Goal: Task Accomplishment & Management: Manage account settings

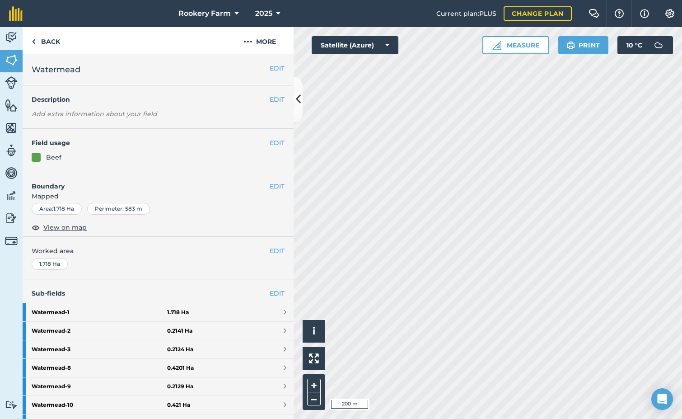
scroll to position [232, 0]
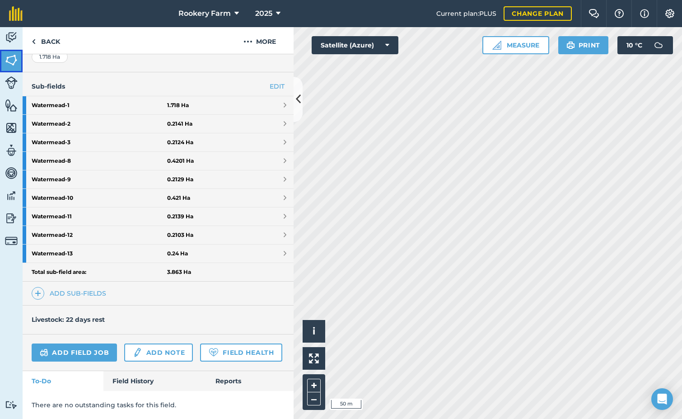
click at [11, 59] on img at bounding box center [11, 60] width 13 height 14
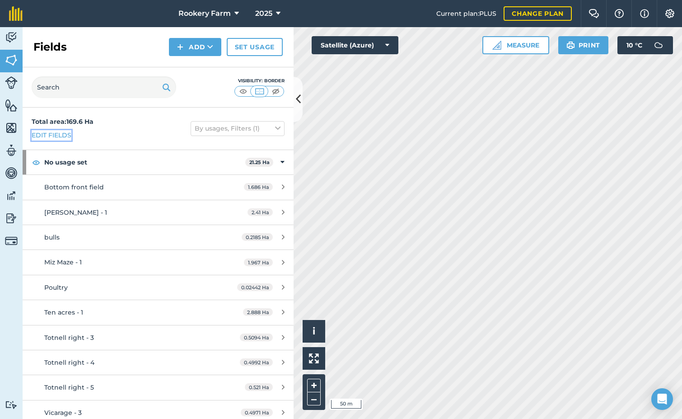
click at [57, 132] on link "Edit fields" at bounding box center [52, 135] width 40 height 10
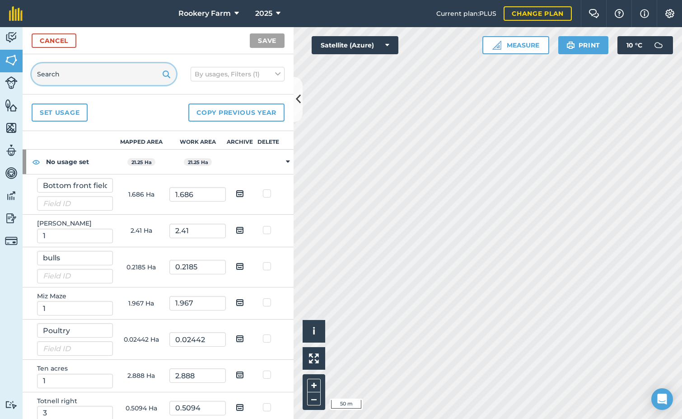
click at [69, 70] on input "text" at bounding box center [104, 74] width 145 height 22
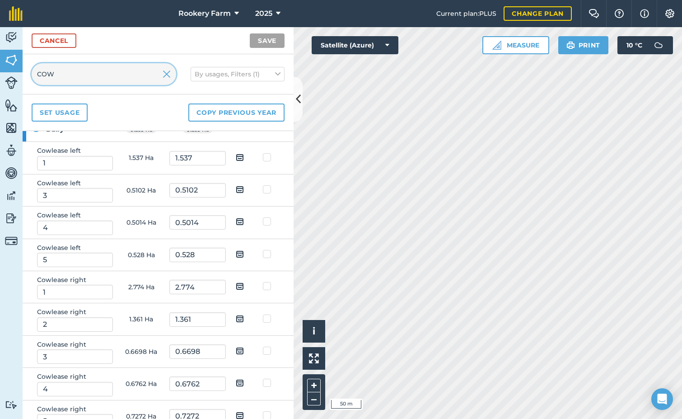
scroll to position [46, 0]
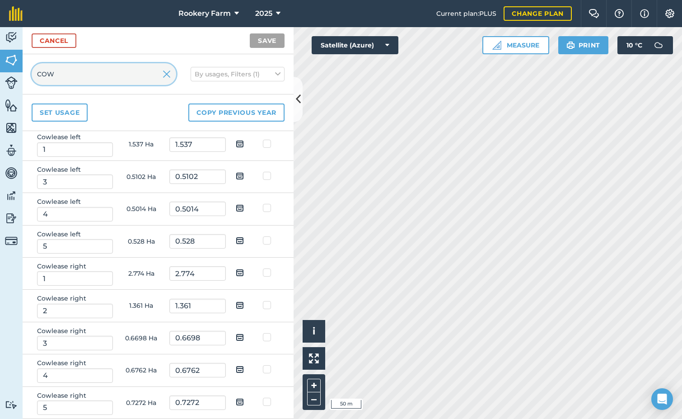
type input "COW"
click at [237, 306] on img at bounding box center [240, 304] width 8 height 11
click at [244, 305] on input "checkbox" at bounding box center [247, 302] width 6 height 6
checkbox input "true"
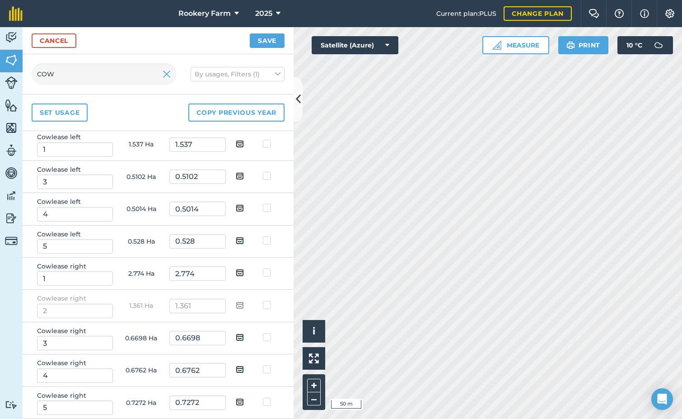
click at [236, 335] on img at bounding box center [240, 337] width 8 height 11
click at [244, 335] on input "checkbox" at bounding box center [247, 334] width 6 height 6
checkbox input "true"
click at [236, 369] on img at bounding box center [240, 369] width 8 height 11
click at [244, 369] on input "checkbox" at bounding box center [247, 366] width 6 height 6
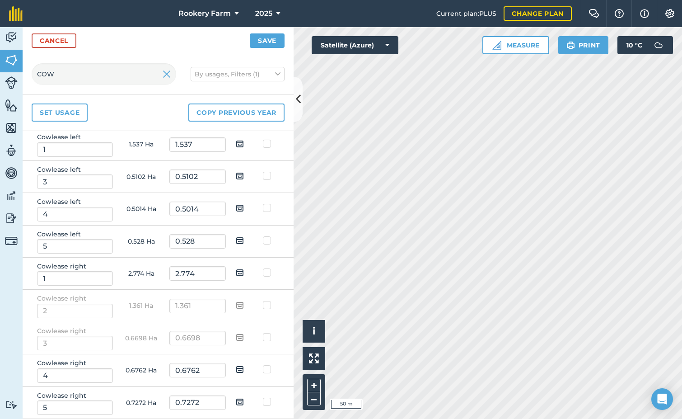
checkbox input "true"
click at [236, 399] on img at bounding box center [240, 401] width 8 height 11
click at [244, 399] on input "checkbox" at bounding box center [247, 399] width 6 height 6
checkbox input "true"
click at [268, 37] on button "Save" at bounding box center [267, 40] width 35 height 14
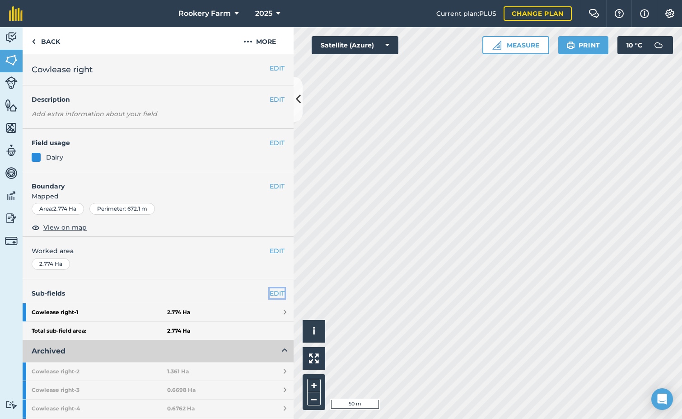
click at [271, 294] on link "EDIT" at bounding box center [277, 293] width 15 height 10
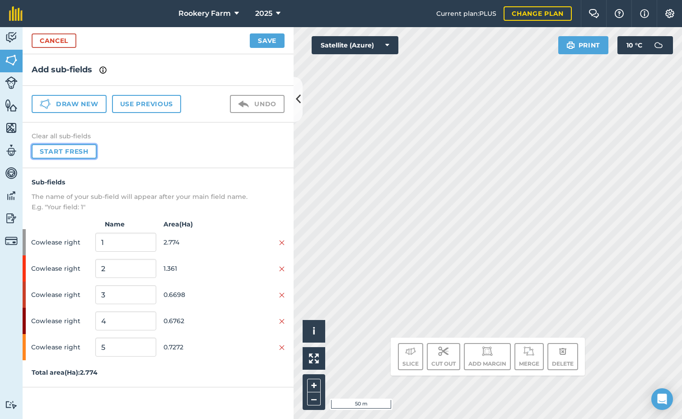
click at [81, 154] on button "Start fresh" at bounding box center [64, 151] width 65 height 14
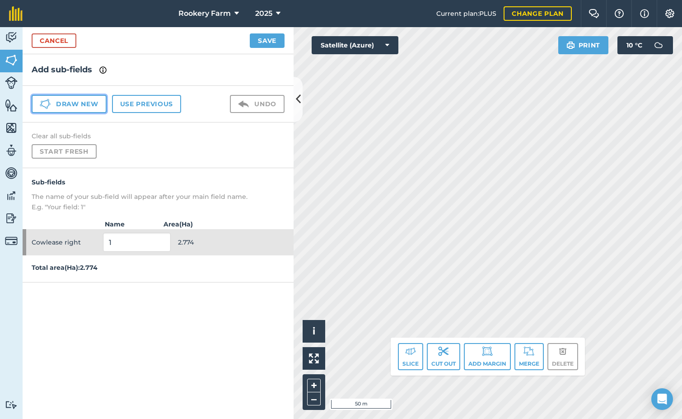
click at [85, 107] on button "Draw new" at bounding box center [69, 104] width 75 height 18
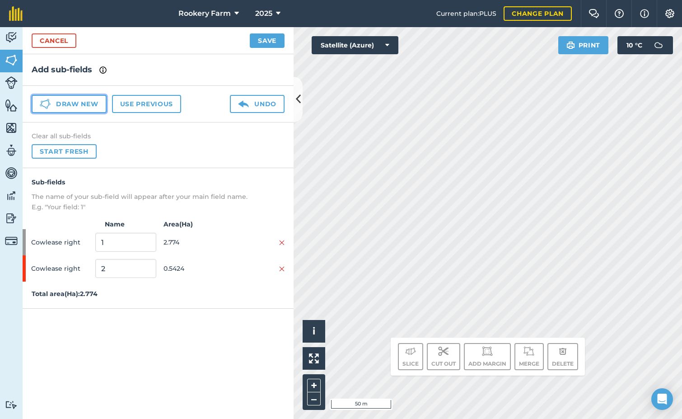
click at [89, 105] on button "Draw new" at bounding box center [69, 104] width 75 height 18
click at [68, 103] on button "Draw new" at bounding box center [69, 104] width 75 height 18
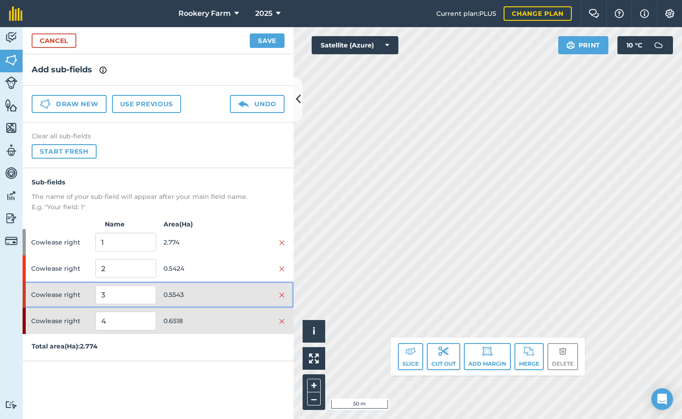
click at [220, 294] on span "0.5543" at bounding box center [194, 294] width 61 height 17
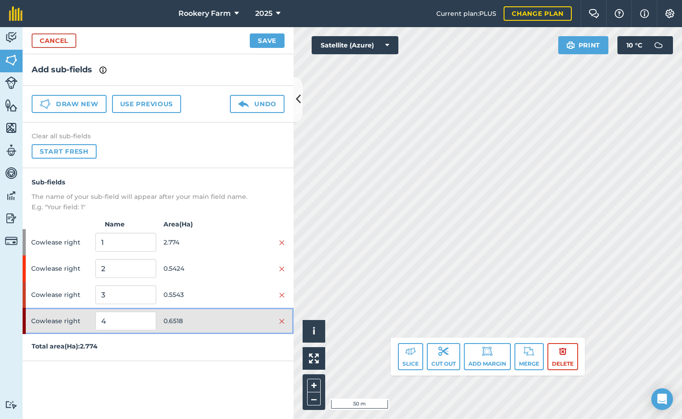
click at [226, 318] on div at bounding box center [254, 321] width 61 height 10
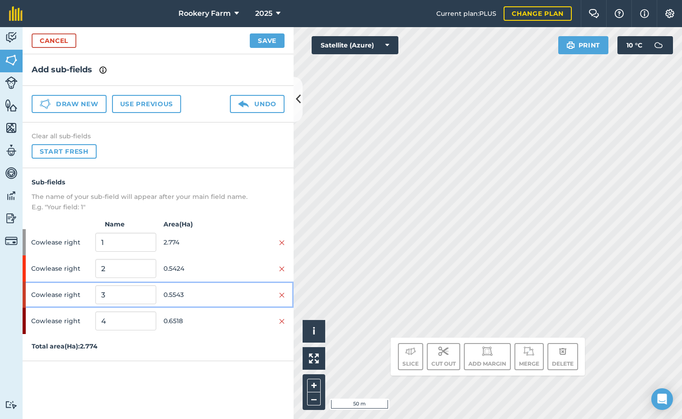
click at [235, 295] on div at bounding box center [254, 295] width 61 height 10
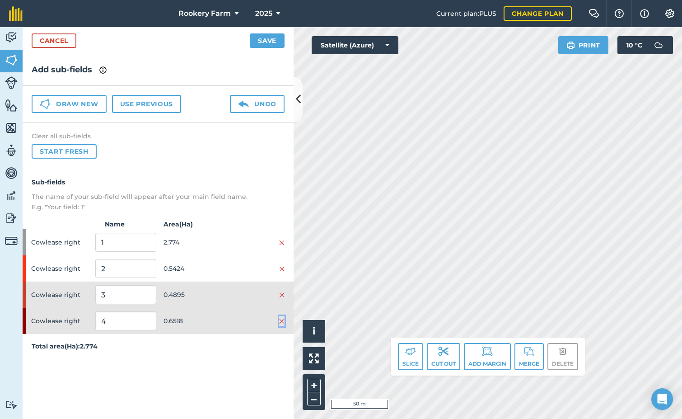
click at [282, 319] on img at bounding box center [281, 321] width 5 height 7
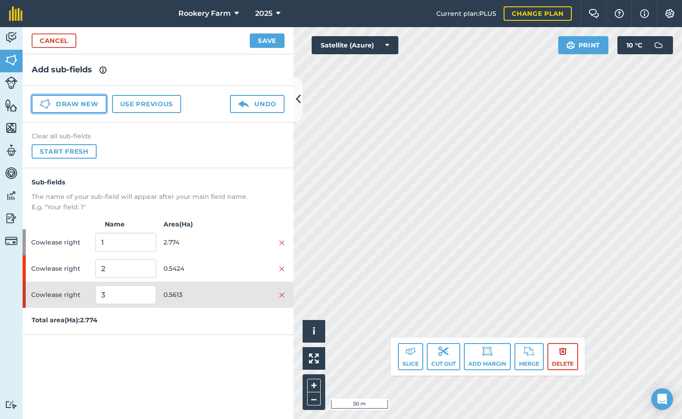
click at [88, 108] on button "Draw new" at bounding box center [69, 104] width 75 height 18
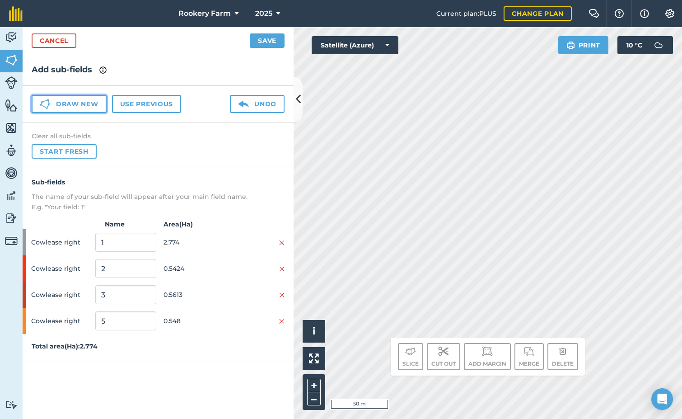
click at [84, 107] on button "Draw new" at bounding box center [69, 104] width 75 height 18
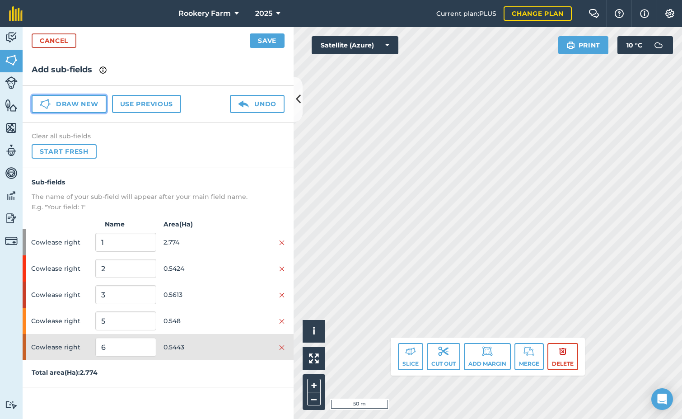
drag, startPoint x: 86, startPoint y: 101, endPoint x: 165, endPoint y: 118, distance: 80.5
click at [87, 101] on button "Draw new" at bounding box center [69, 104] width 75 height 18
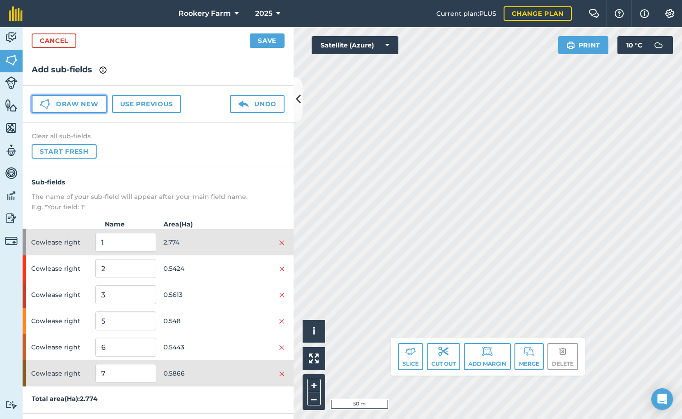
click at [95, 106] on button "Draw new" at bounding box center [69, 104] width 75 height 18
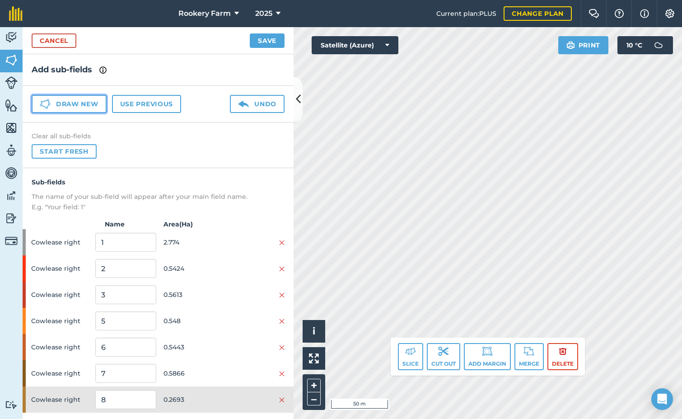
click at [75, 107] on button "Draw new" at bounding box center [69, 104] width 75 height 18
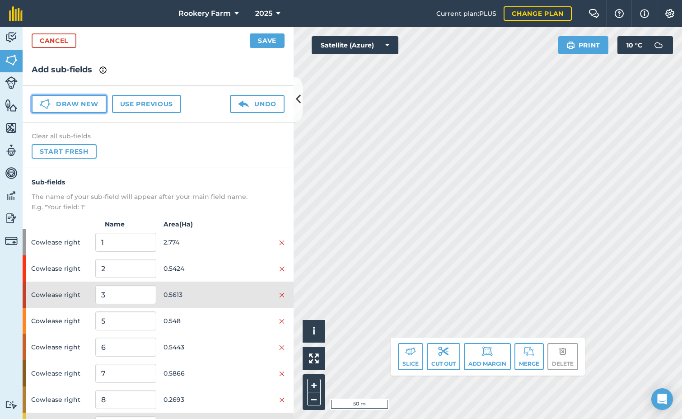
click at [93, 103] on button "Draw new" at bounding box center [69, 104] width 75 height 18
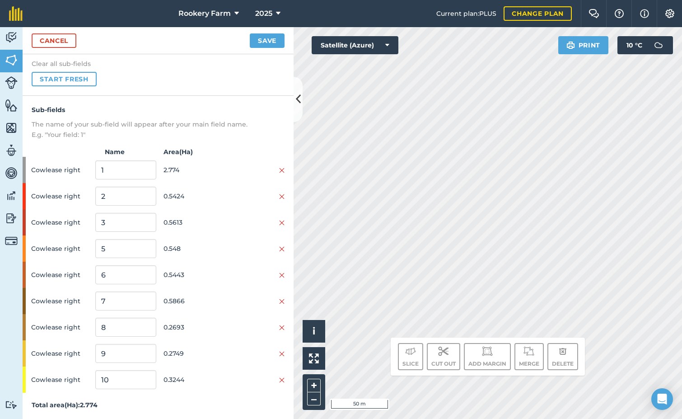
scroll to position [73, 0]
click at [279, 380] on img at bounding box center [281, 378] width 5 height 7
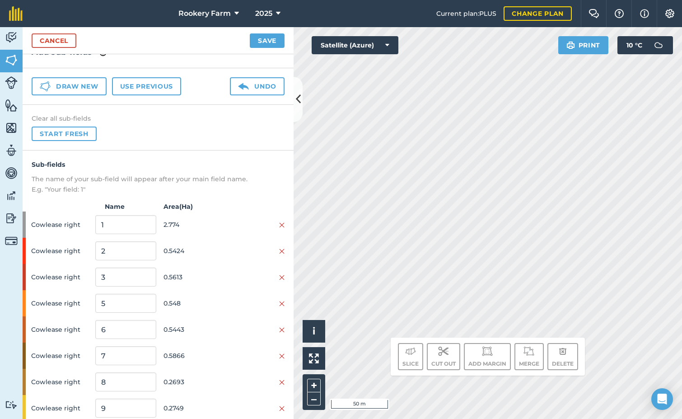
scroll to position [2, 0]
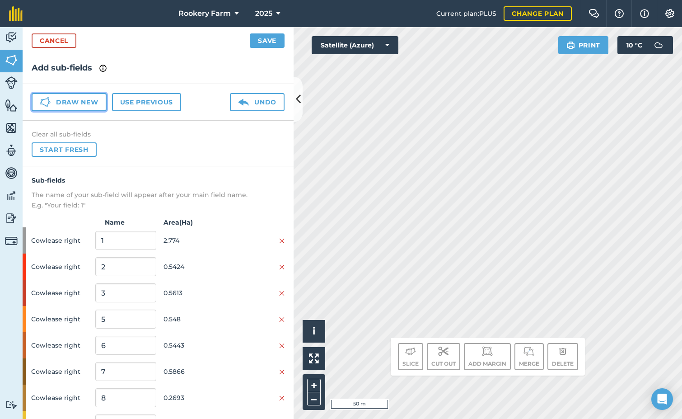
click at [87, 106] on button "Draw new" at bounding box center [69, 102] width 75 height 18
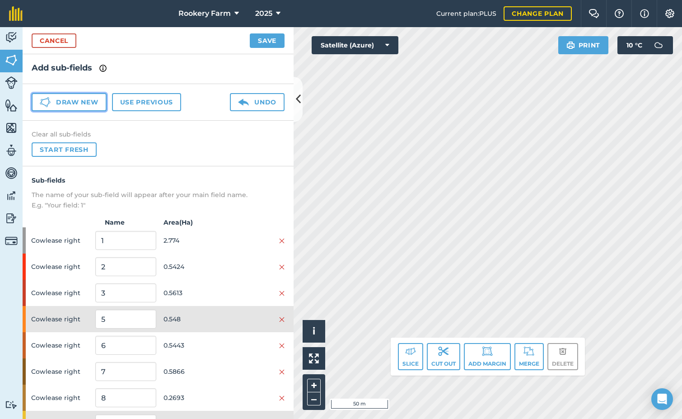
click at [86, 99] on button "Draw new" at bounding box center [69, 102] width 75 height 18
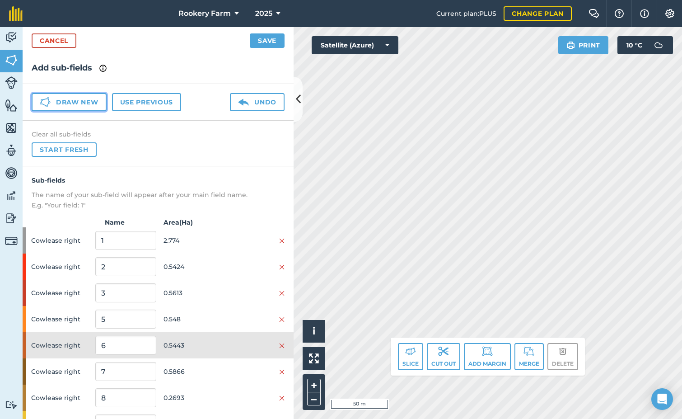
click at [91, 100] on button "Draw new" at bounding box center [69, 102] width 75 height 18
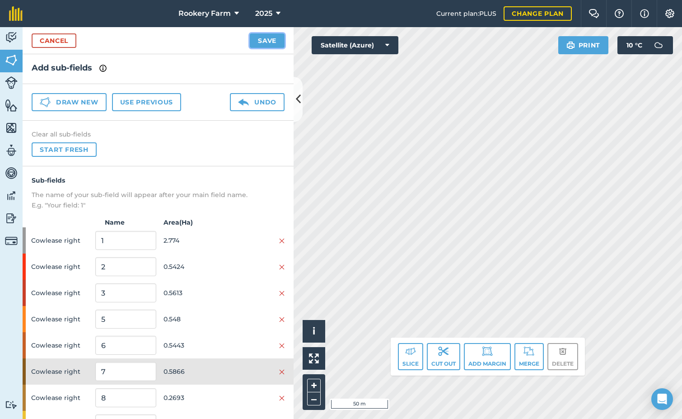
click at [259, 41] on button "Save" at bounding box center [267, 40] width 35 height 14
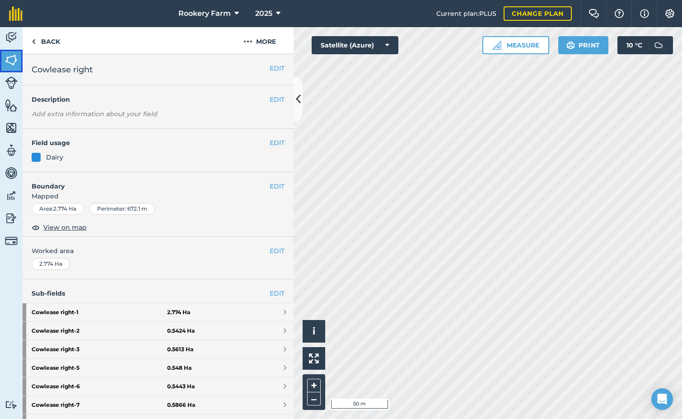
drag, startPoint x: 9, startPoint y: 61, endPoint x: 19, endPoint y: 60, distance: 9.5
click at [9, 61] on img at bounding box center [11, 60] width 13 height 14
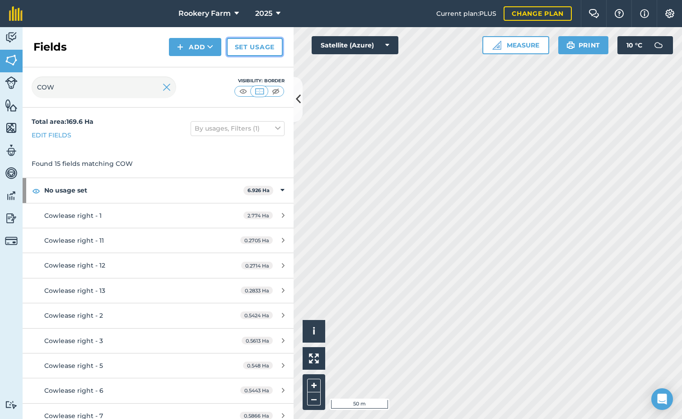
click at [269, 41] on link "Set usage" at bounding box center [255, 47] width 56 height 18
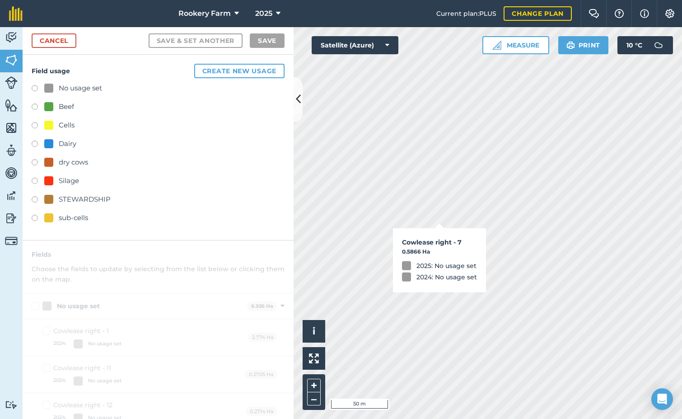
checkbox input "true"
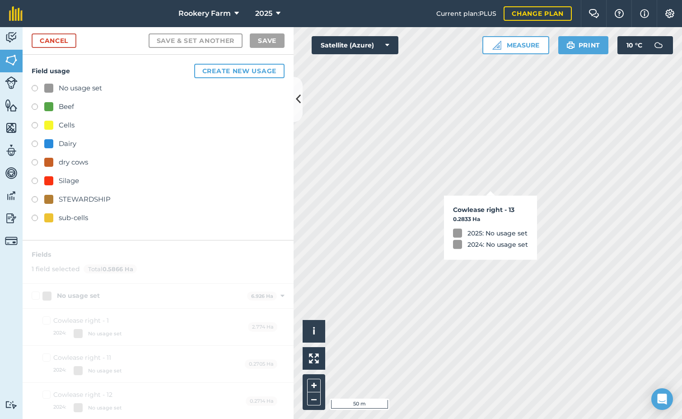
checkbox input "true"
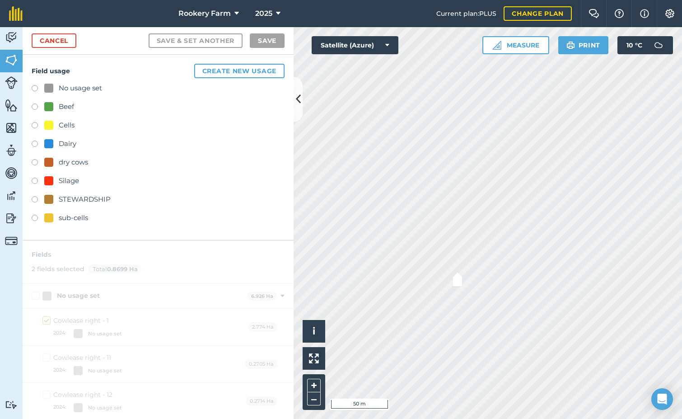
checkbox input "true"
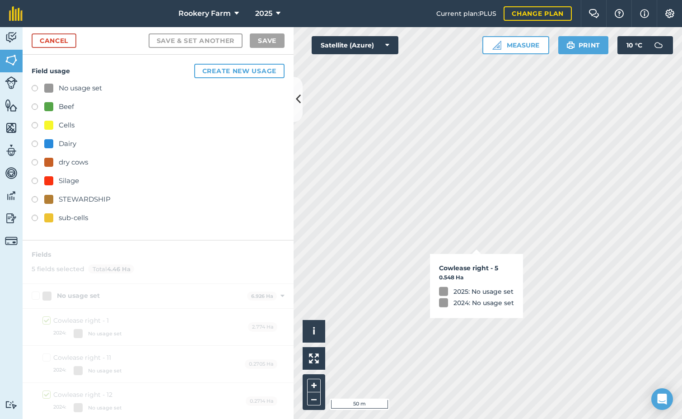
checkbox input "true"
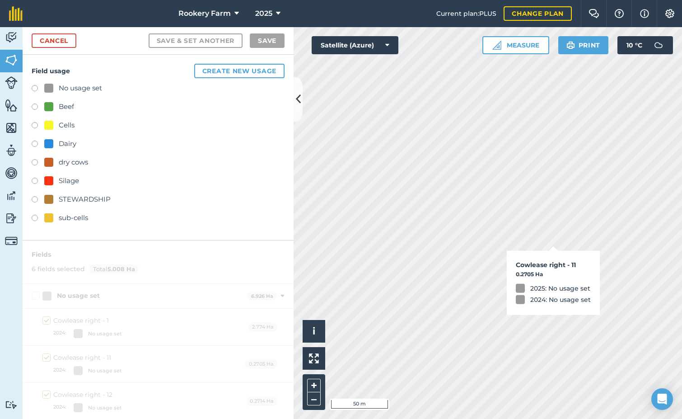
checkbox input "true"
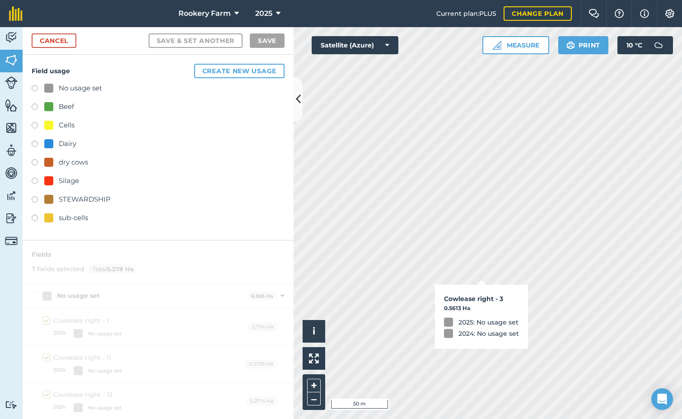
checkbox input "true"
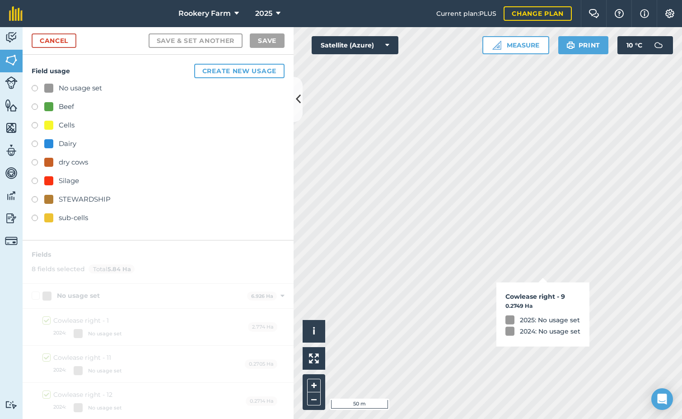
checkbox input "true"
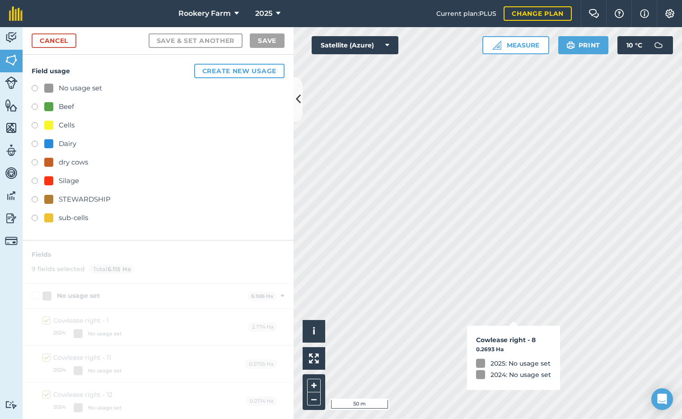
checkbox input "true"
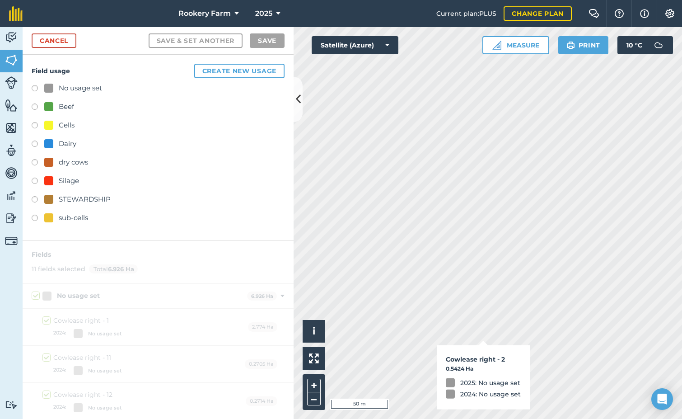
checkbox input "true"
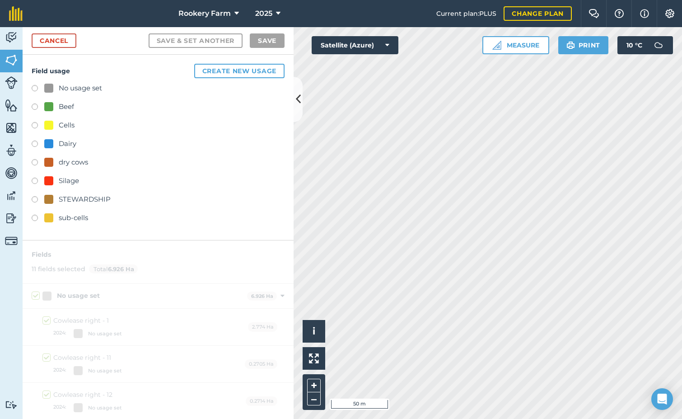
click at [34, 145] on label at bounding box center [38, 144] width 13 height 9
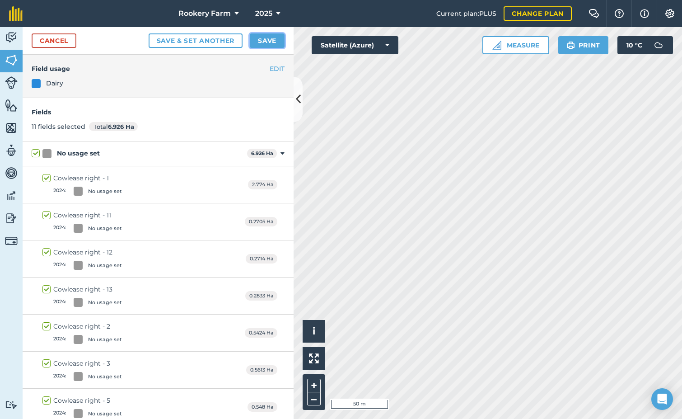
click at [262, 38] on button "Save" at bounding box center [267, 40] width 35 height 14
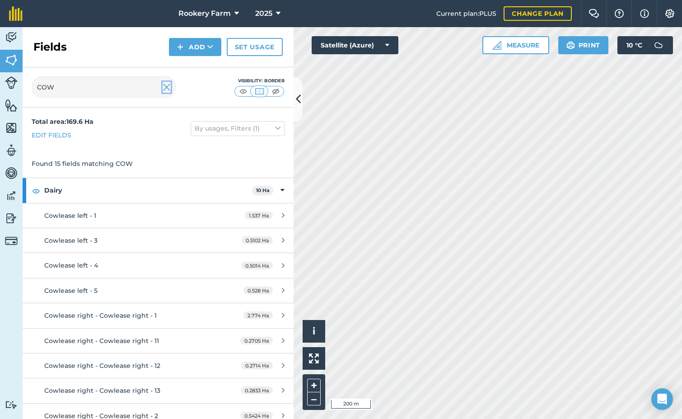
click at [165, 91] on img at bounding box center [167, 87] width 8 height 11
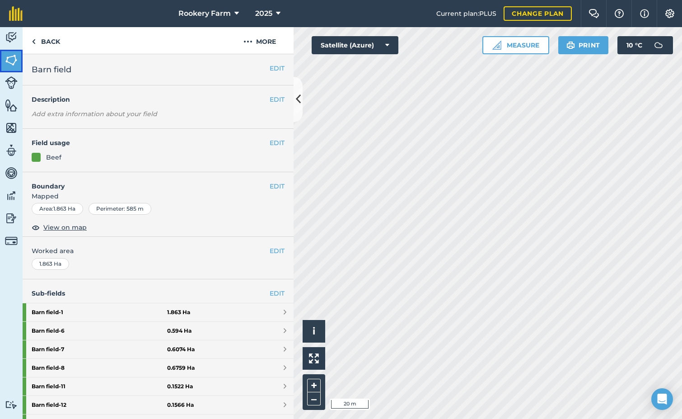
click at [8, 61] on img at bounding box center [11, 60] width 13 height 14
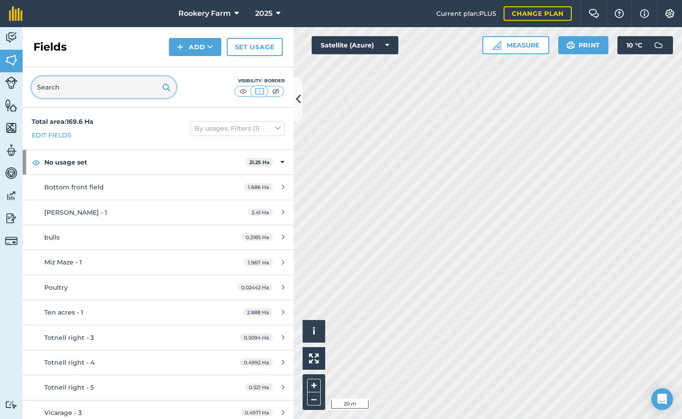
click at [65, 92] on input "text" at bounding box center [104, 87] width 145 height 22
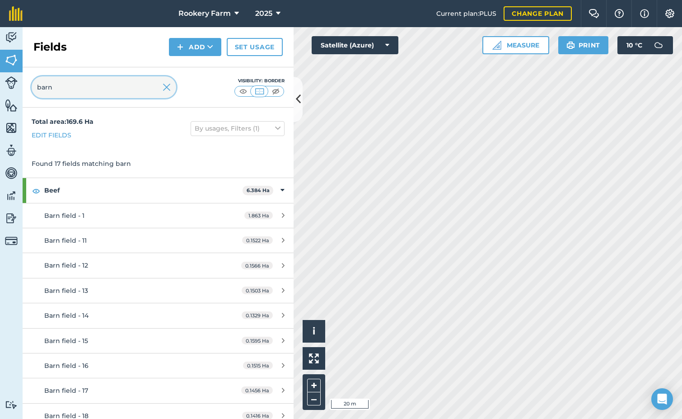
type input "barn"
click at [65, 133] on link "Edit fields" at bounding box center [52, 135] width 40 height 10
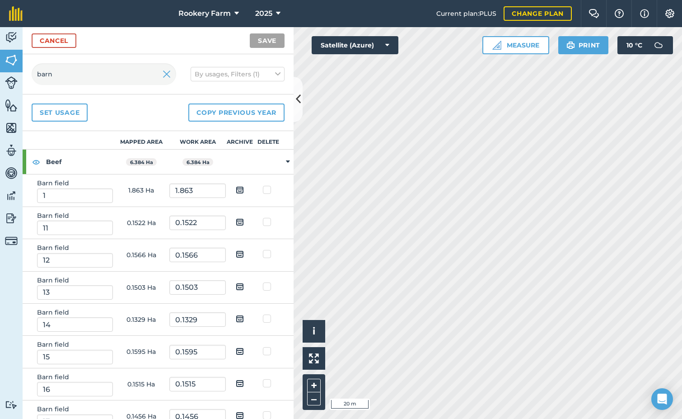
click at [236, 224] on img at bounding box center [240, 221] width 8 height 11
click at [244, 222] on input "checkbox" at bounding box center [247, 219] width 6 height 6
checkbox input "true"
click at [236, 251] on img at bounding box center [240, 253] width 8 height 11
click at [244, 251] on input "checkbox" at bounding box center [247, 251] width 6 height 6
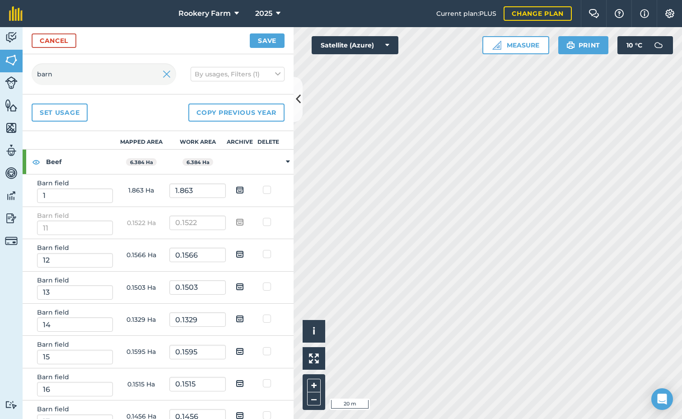
checkbox input "true"
click at [236, 283] on img at bounding box center [240, 286] width 8 height 11
click at [244, 283] on input "checkbox" at bounding box center [247, 283] width 6 height 6
checkbox input "true"
drag, startPoint x: 233, startPoint y: 313, endPoint x: 234, endPoint y: 319, distance: 6.4
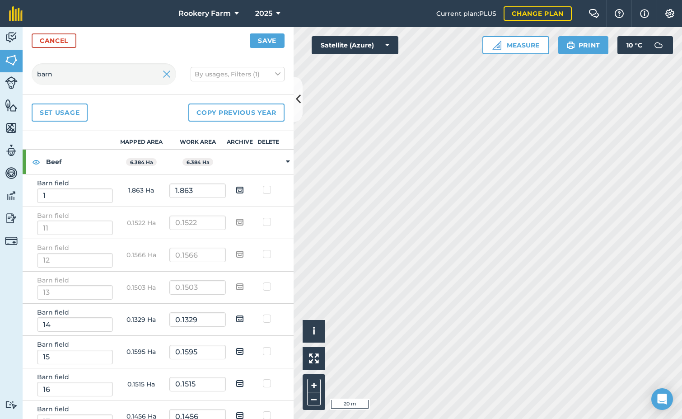
click at [236, 313] on label at bounding box center [240, 318] width 8 height 11
click at [244, 313] on input "checkbox" at bounding box center [247, 316] width 6 height 6
checkbox input "true"
click at [236, 346] on img at bounding box center [240, 351] width 8 height 11
click at [244, 346] on input "checkbox" at bounding box center [247, 348] width 6 height 6
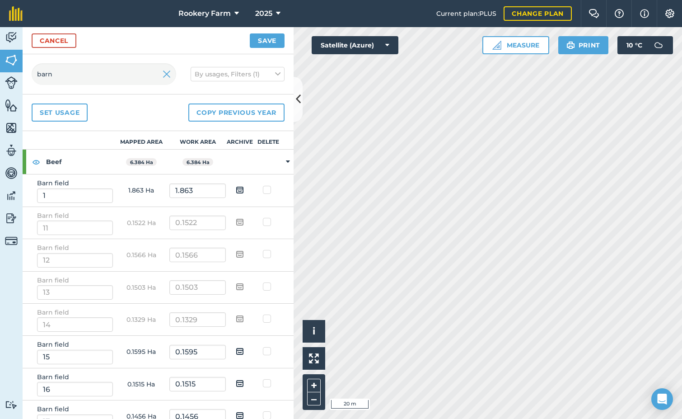
checkbox input "true"
click at [237, 412] on img at bounding box center [240, 415] width 8 height 11
click at [244, 412] on input "checkbox" at bounding box center [247, 412] width 6 height 6
checkbox input "true"
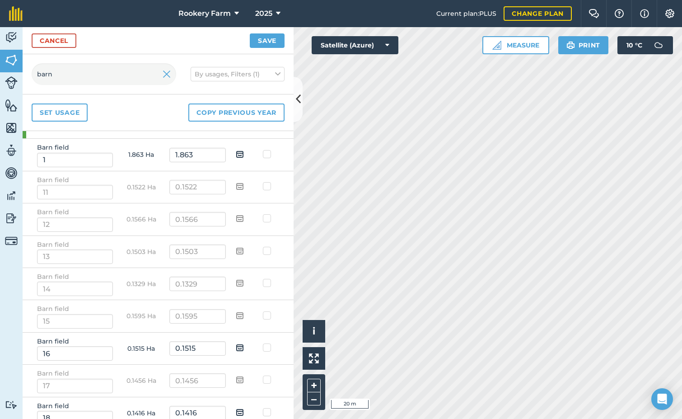
scroll to position [90, 0]
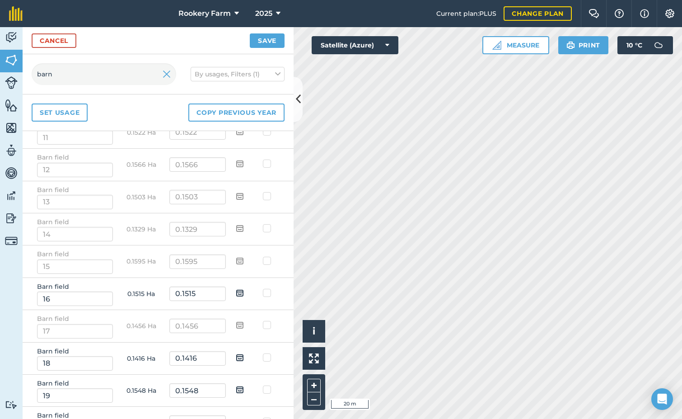
click at [237, 292] on img at bounding box center [240, 292] width 8 height 11
click at [244, 292] on input "checkbox" at bounding box center [247, 290] width 6 height 6
checkbox input "true"
drag, startPoint x: 237, startPoint y: 354, endPoint x: 234, endPoint y: 361, distance: 7.5
click at [237, 355] on img at bounding box center [240, 357] width 8 height 11
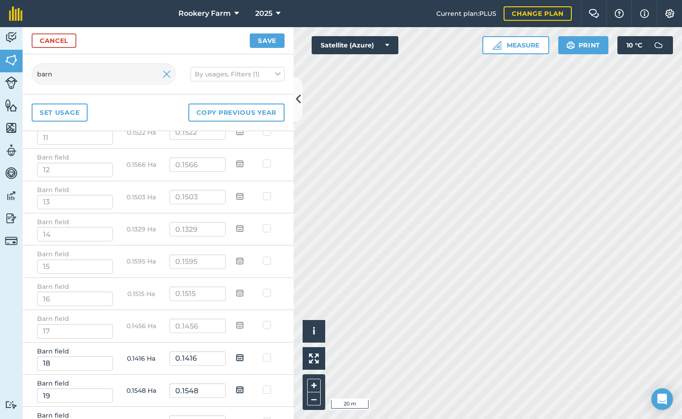
click at [244, 355] on input "checkbox" at bounding box center [247, 354] width 6 height 6
checkbox input "true"
click at [236, 389] on img at bounding box center [240, 389] width 8 height 11
click at [244, 389] on input "checkbox" at bounding box center [247, 386] width 6 height 6
checkbox input "true"
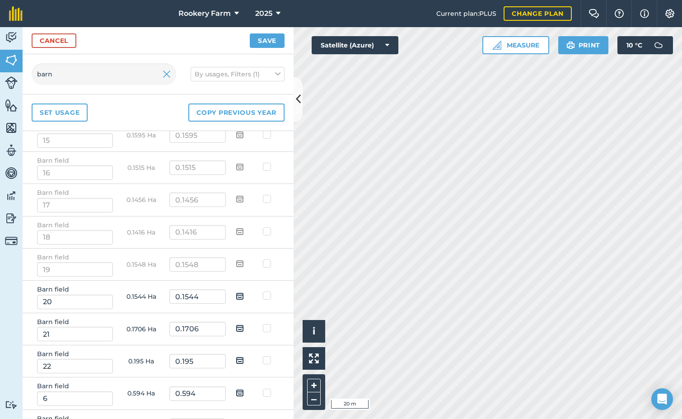
scroll to position [271, 0]
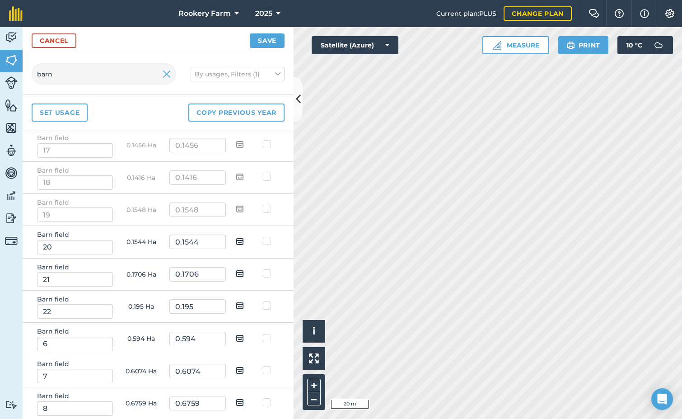
click at [236, 402] on img at bounding box center [240, 402] width 8 height 11
click at [244, 402] on input "checkbox" at bounding box center [247, 399] width 6 height 6
checkbox input "true"
click at [237, 369] on img at bounding box center [240, 370] width 8 height 11
click at [244, 369] on input "checkbox" at bounding box center [247, 367] width 6 height 6
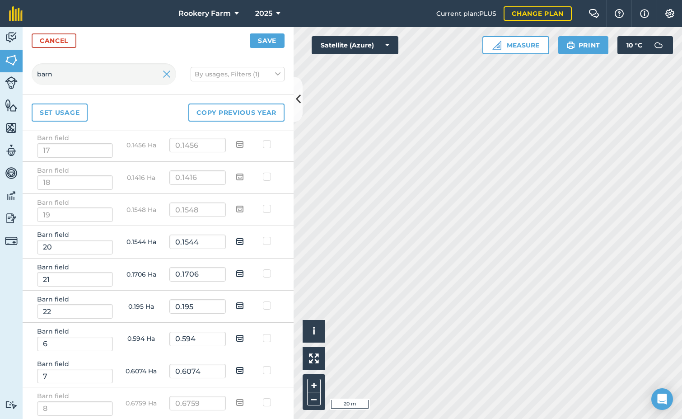
checkbox input "true"
click at [236, 339] on img at bounding box center [240, 337] width 8 height 11
click at [244, 338] on input "checkbox" at bounding box center [247, 335] width 6 height 6
checkbox input "true"
click at [236, 306] on img at bounding box center [240, 305] width 8 height 11
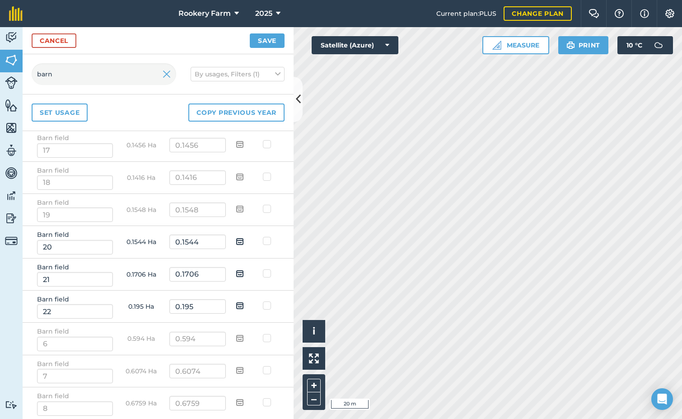
click at [244, 305] on input "checkbox" at bounding box center [247, 302] width 6 height 6
checkbox input "true"
click at [236, 272] on img at bounding box center [240, 273] width 8 height 11
click at [244, 272] on input "checkbox" at bounding box center [247, 270] width 6 height 6
checkbox input "true"
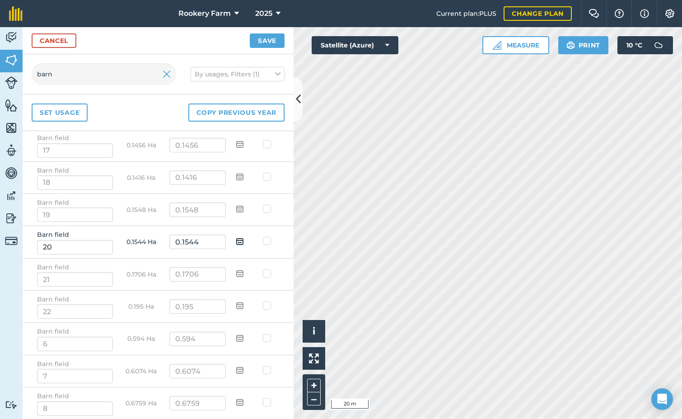
click at [236, 239] on img at bounding box center [240, 241] width 8 height 11
click at [244, 239] on input "checkbox" at bounding box center [247, 238] width 6 height 6
checkbox input "true"
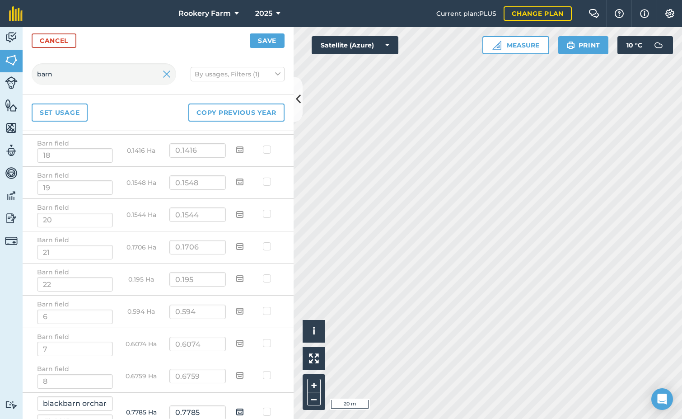
scroll to position [312, 0]
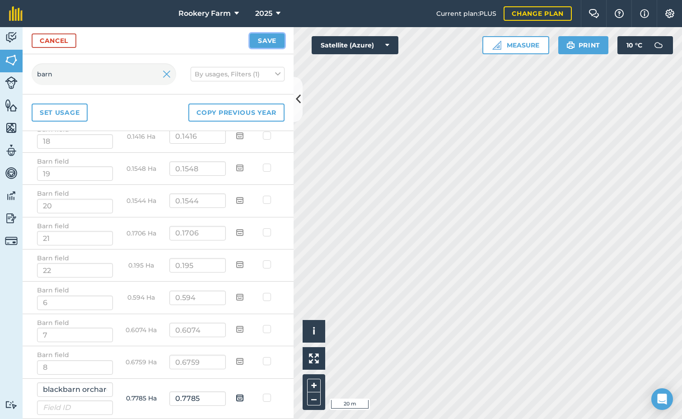
click at [275, 33] on button "Save" at bounding box center [267, 40] width 35 height 14
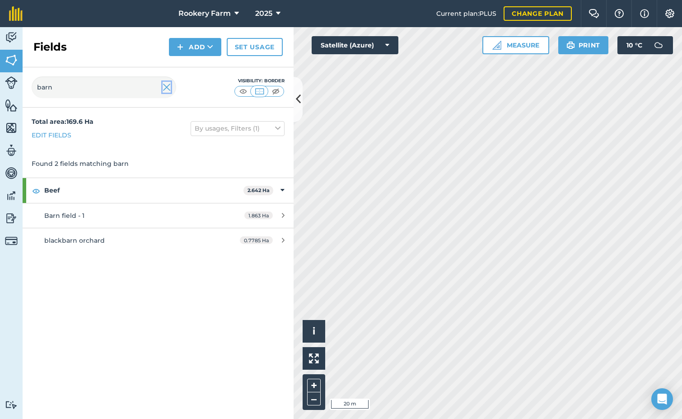
click at [164, 86] on img at bounding box center [167, 87] width 8 height 11
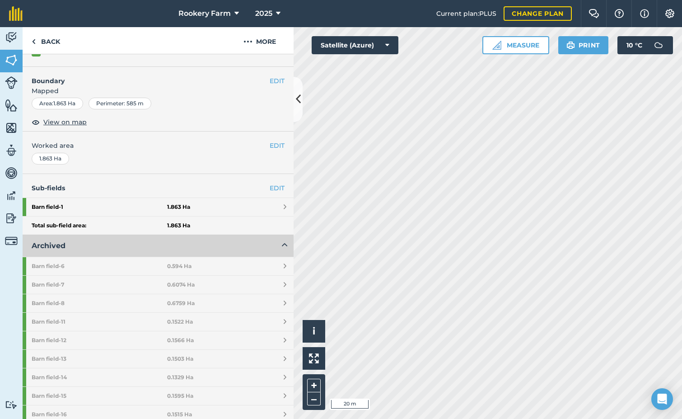
scroll to position [90, 0]
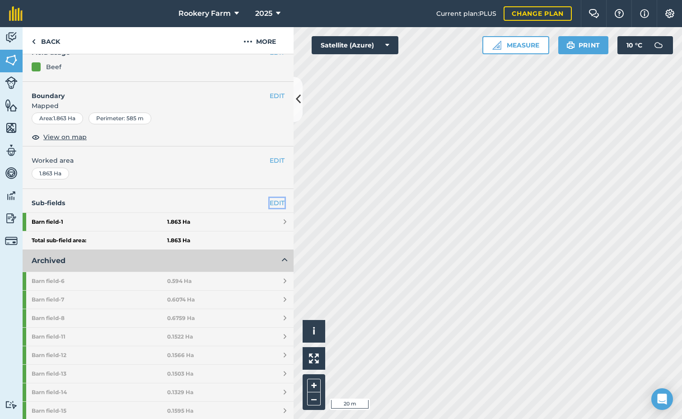
click at [270, 204] on link "EDIT" at bounding box center [277, 203] width 15 height 10
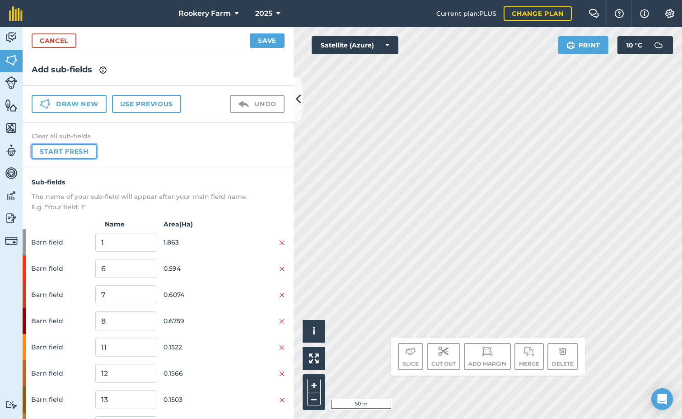
click at [82, 153] on button "Start fresh" at bounding box center [64, 151] width 65 height 14
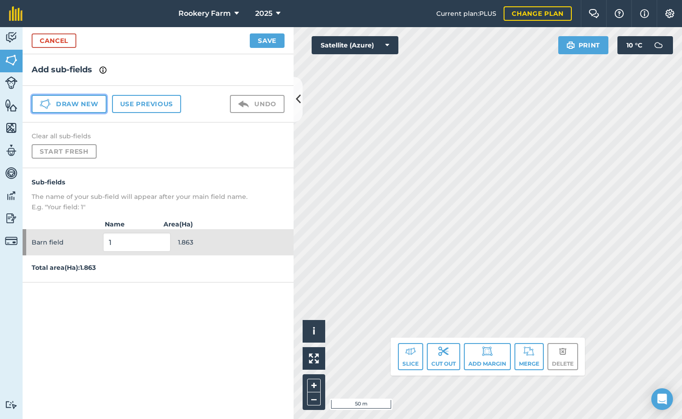
click at [73, 107] on button "Draw new" at bounding box center [69, 104] width 75 height 18
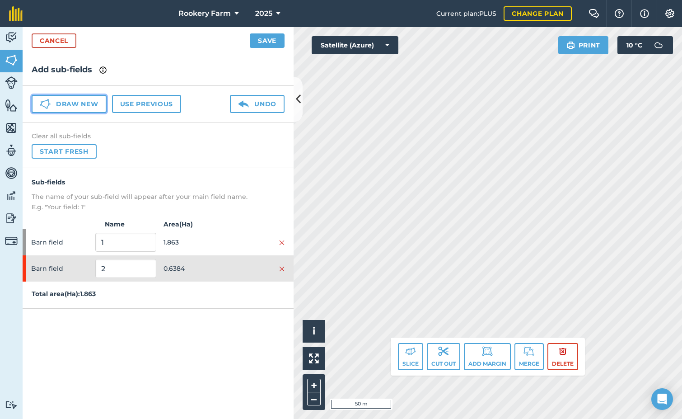
click at [77, 104] on button "Draw new" at bounding box center [69, 104] width 75 height 18
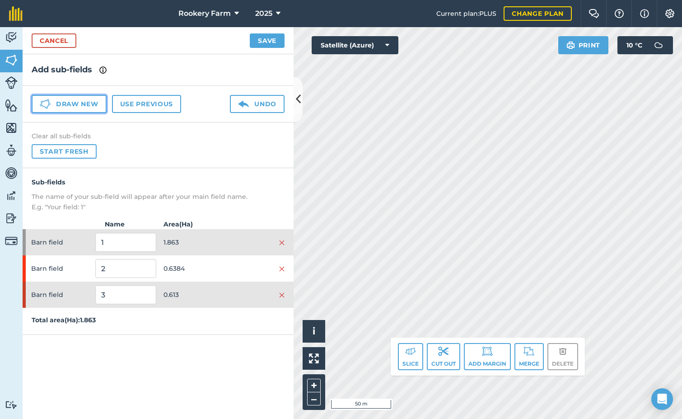
click at [79, 103] on button "Draw new" at bounding box center [69, 104] width 75 height 18
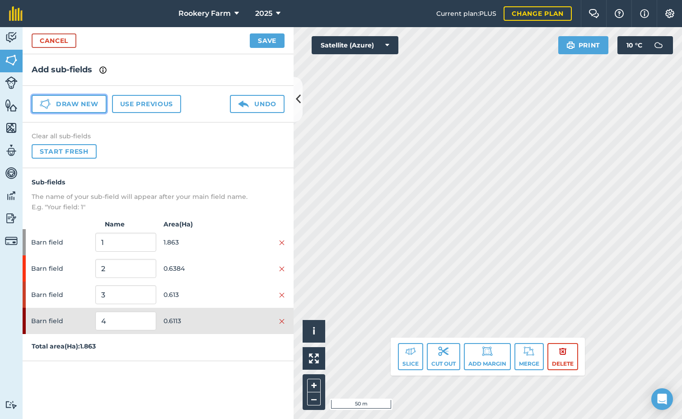
click at [71, 103] on button "Draw new" at bounding box center [69, 104] width 75 height 18
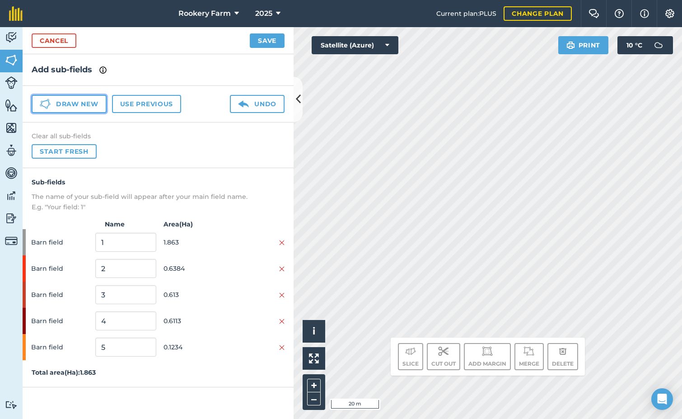
click at [101, 105] on button "Draw new" at bounding box center [69, 104] width 75 height 18
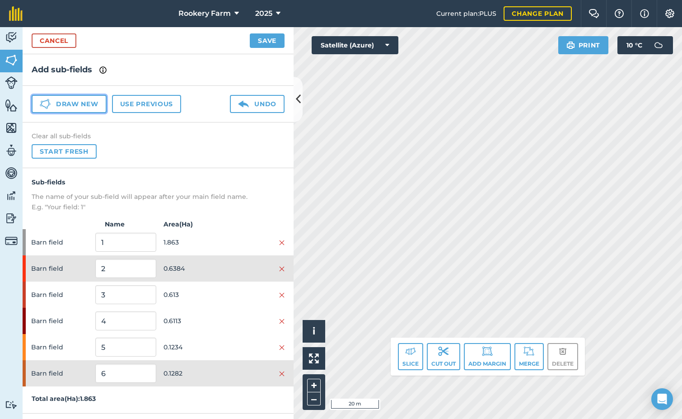
click at [86, 105] on button "Draw new" at bounding box center [69, 104] width 75 height 18
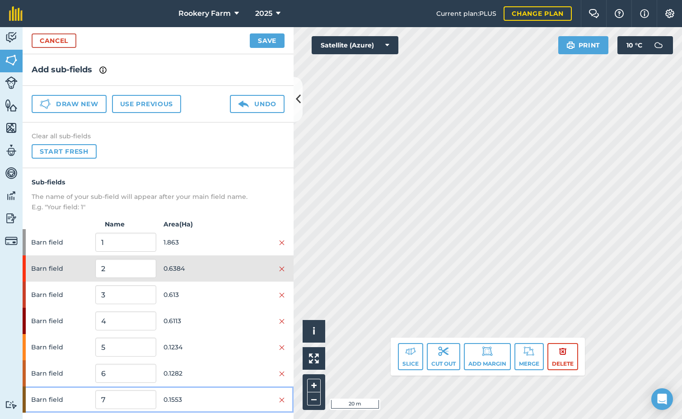
click at [217, 397] on span "0.1553" at bounding box center [194, 399] width 61 height 17
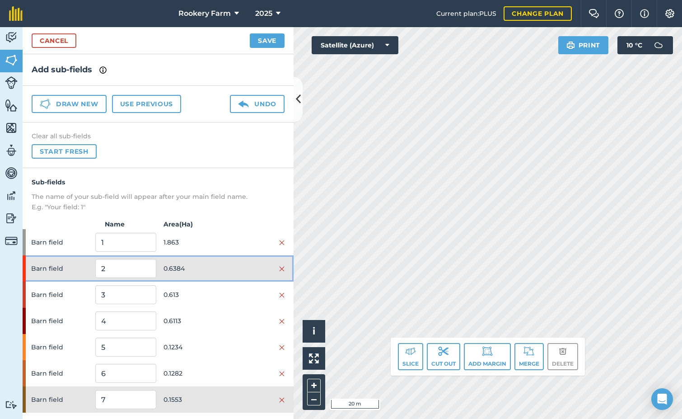
click at [209, 266] on span "0.6384" at bounding box center [194, 268] width 61 height 17
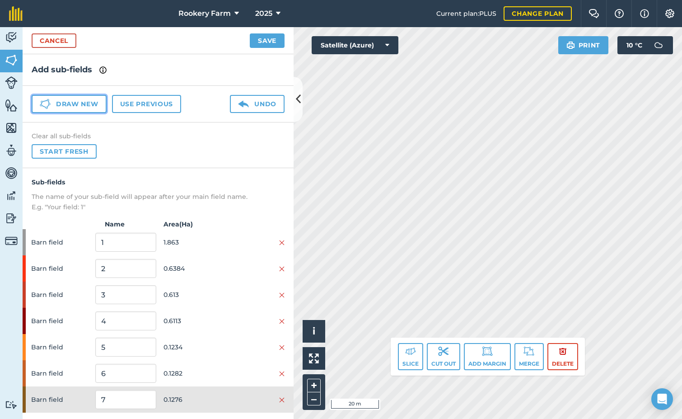
click at [75, 106] on button "Draw new" at bounding box center [69, 104] width 75 height 18
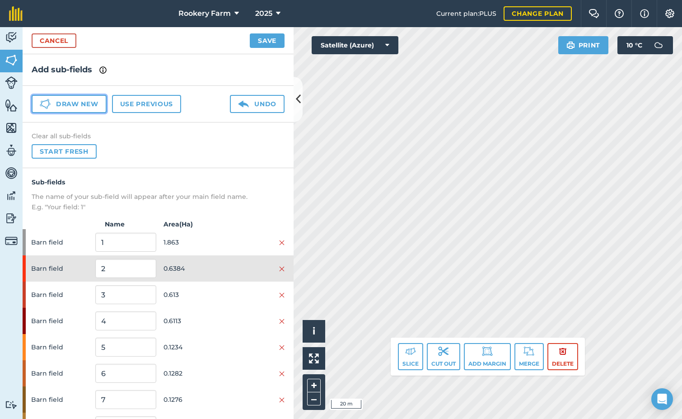
click at [88, 104] on button "Draw new" at bounding box center [69, 104] width 75 height 18
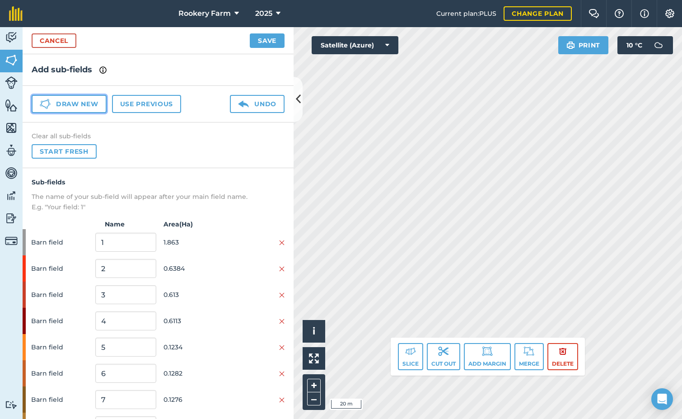
click at [80, 100] on button "Draw new" at bounding box center [69, 104] width 75 height 18
click at [100, 105] on button "Draw new" at bounding box center [69, 104] width 75 height 18
click at [89, 102] on button "Draw new" at bounding box center [69, 104] width 75 height 18
click at [78, 103] on button "Draw new" at bounding box center [69, 104] width 75 height 18
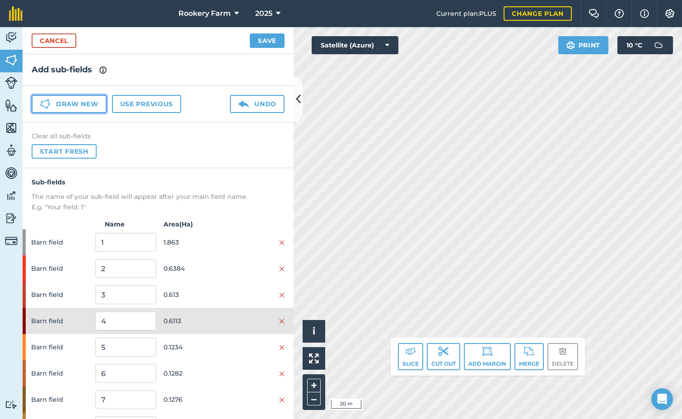
click at [97, 104] on button "Draw new" at bounding box center [69, 104] width 75 height 18
drag, startPoint x: 75, startPoint y: 104, endPoint x: 87, endPoint y: 109, distance: 12.8
click at [75, 104] on button "Draw new" at bounding box center [69, 104] width 75 height 18
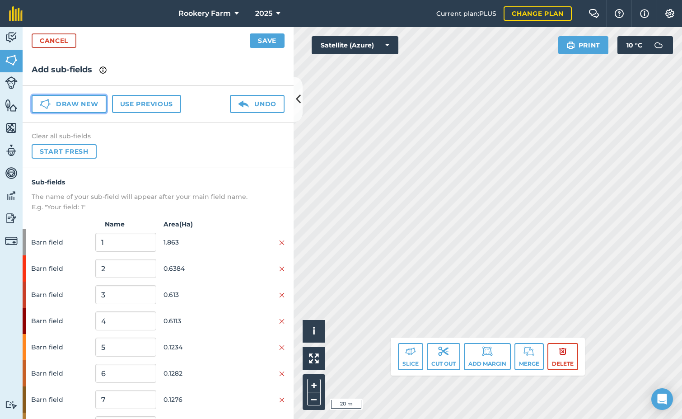
click at [100, 106] on button "Draw new" at bounding box center [69, 104] width 75 height 18
click at [273, 40] on button "Save" at bounding box center [267, 40] width 35 height 14
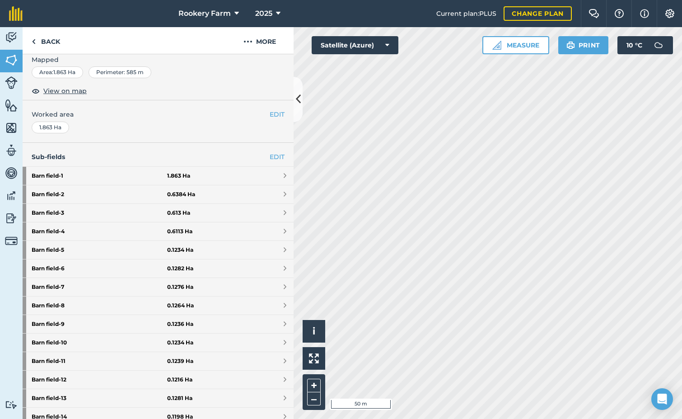
scroll to position [136, 0]
click at [13, 62] on img at bounding box center [11, 60] width 13 height 14
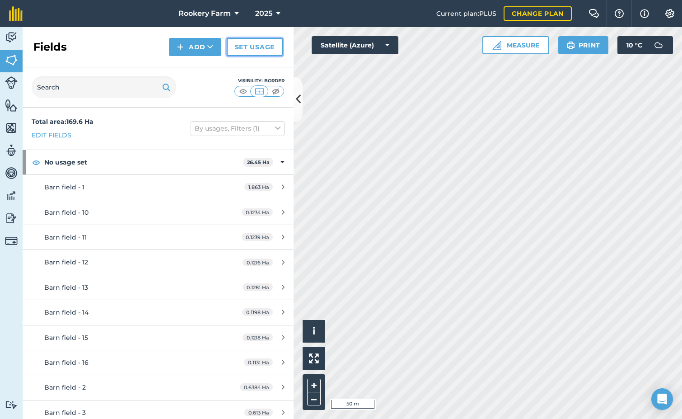
click at [269, 49] on link "Set usage" at bounding box center [255, 47] width 56 height 18
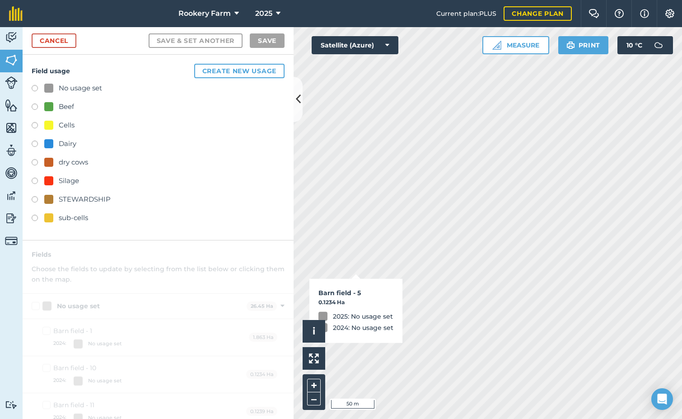
checkbox input "true"
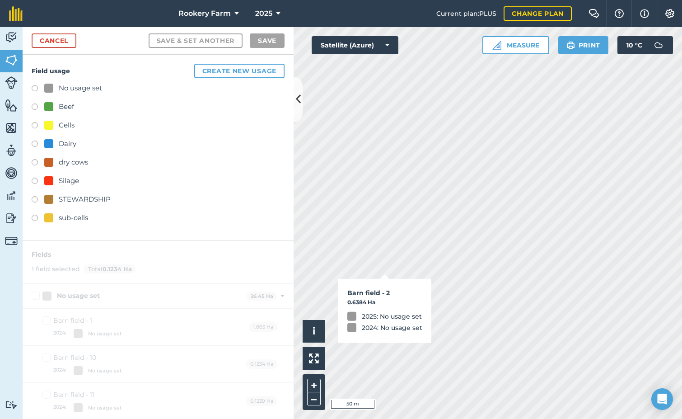
checkbox input "true"
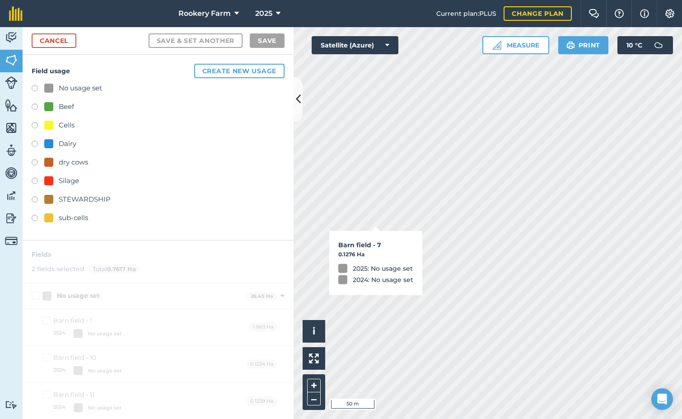
checkbox input "true"
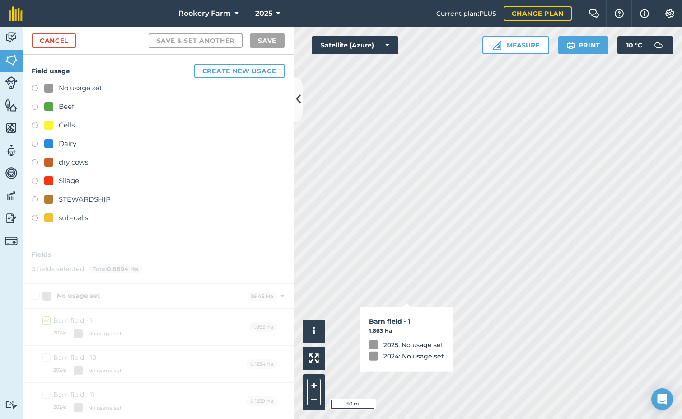
checkbox input "true"
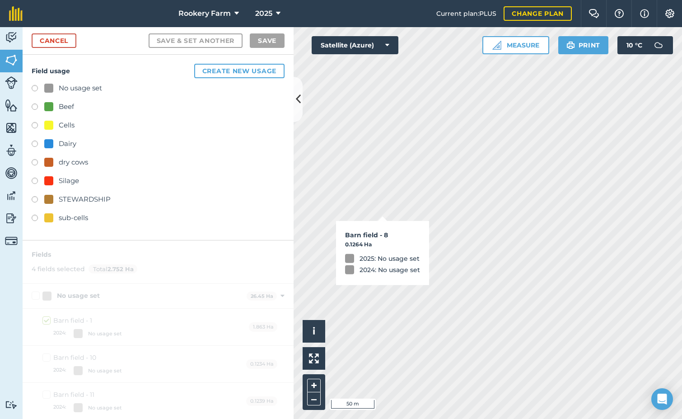
checkbox input "true"
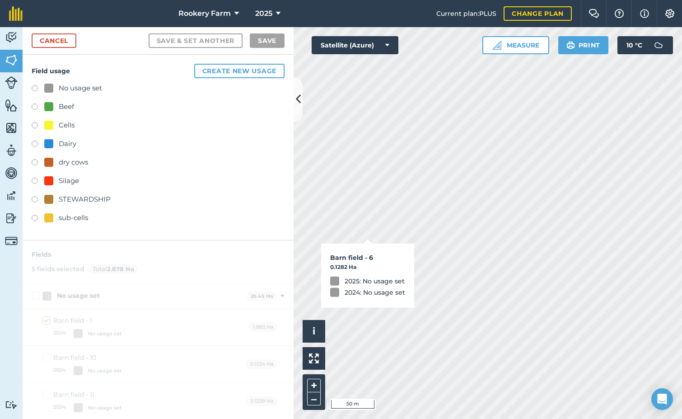
checkbox input "true"
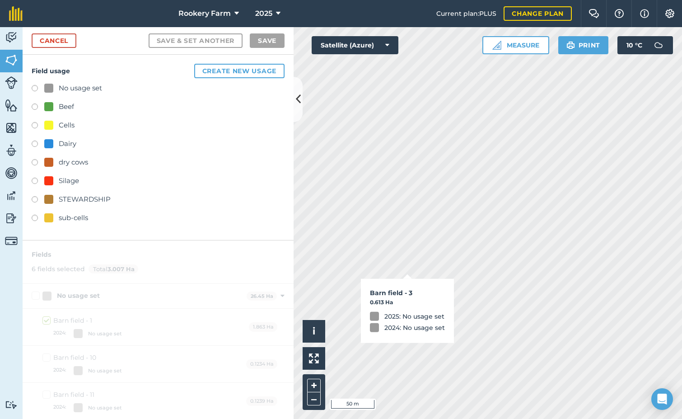
checkbox input "true"
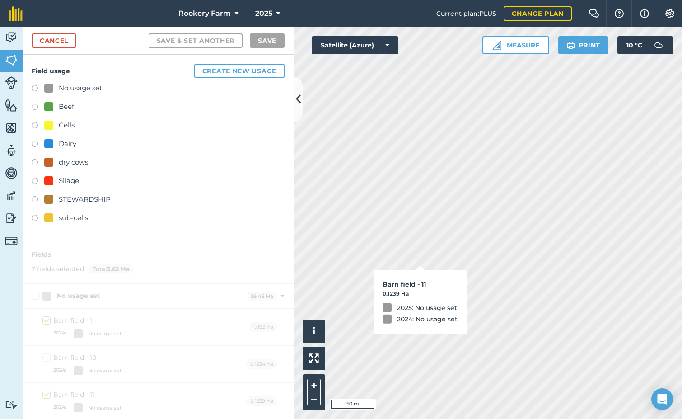
checkbox input "true"
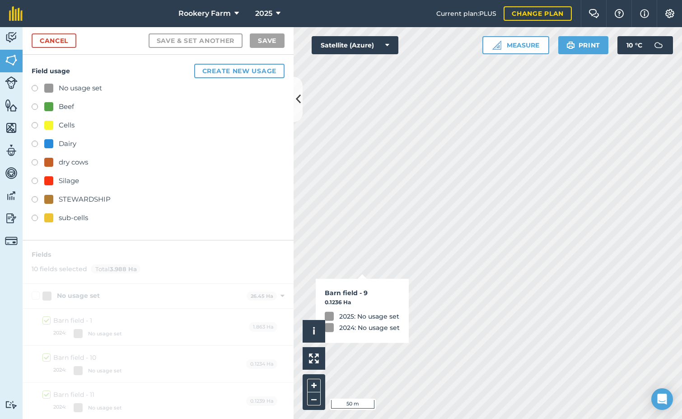
checkbox input "true"
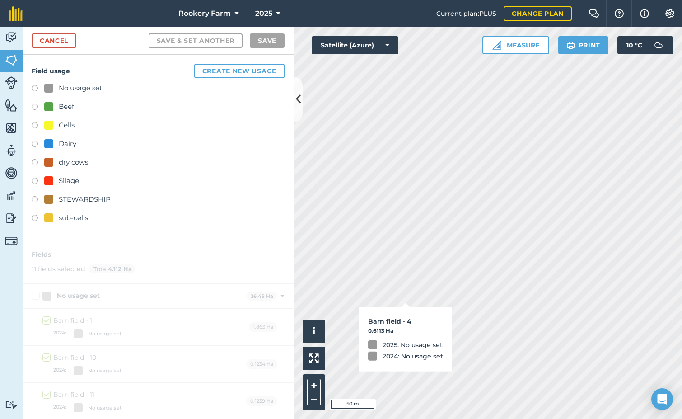
checkbox input "true"
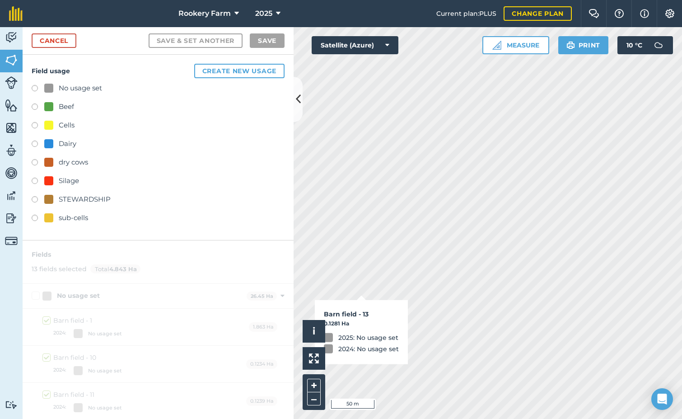
checkbox input "true"
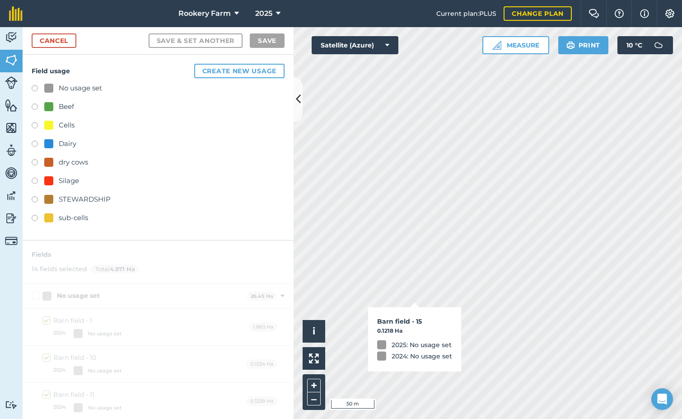
checkbox input "true"
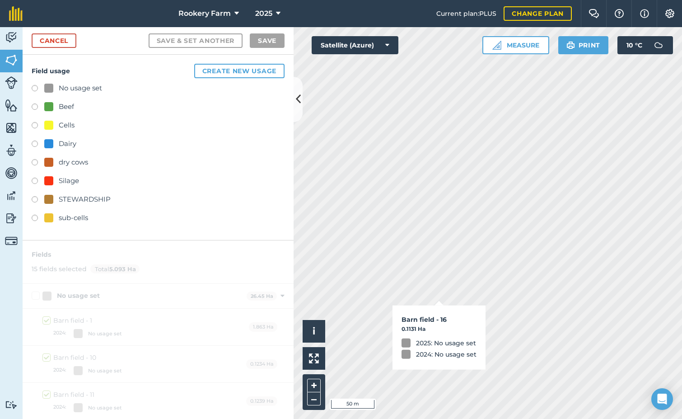
checkbox input "true"
click at [35, 144] on label at bounding box center [38, 144] width 13 height 9
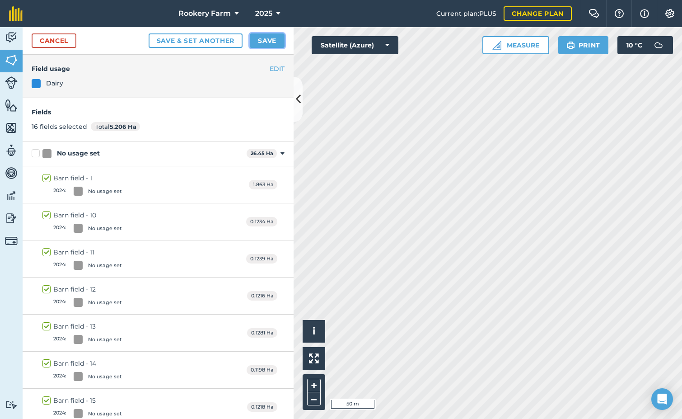
click at [278, 41] on button "Save" at bounding box center [267, 40] width 35 height 14
